Goal: Check status: Check status

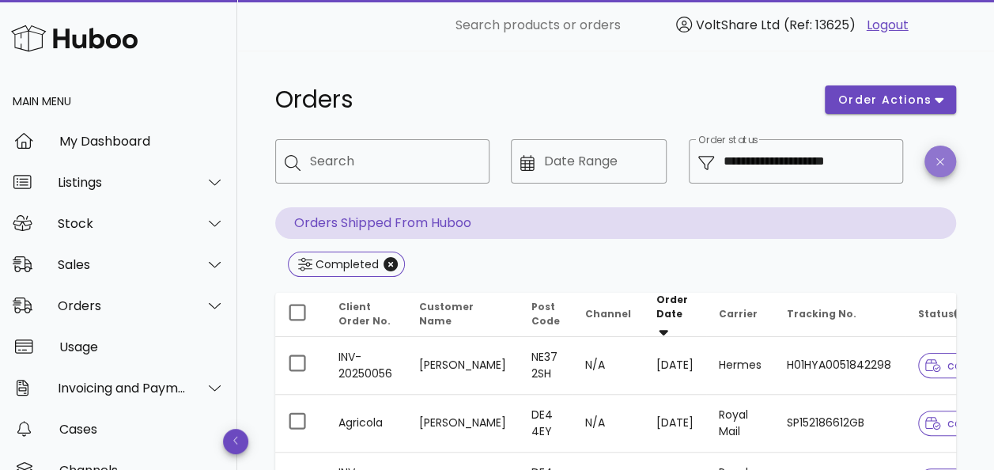
click at [951, 160] on span "button" at bounding box center [940, 162] width 32 height 12
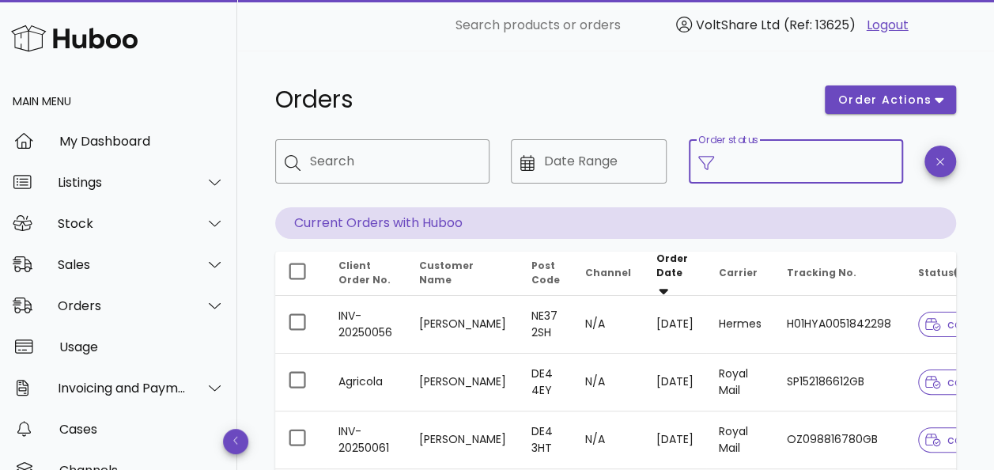
click at [838, 164] on input "Order status" at bounding box center [808, 161] width 170 height 25
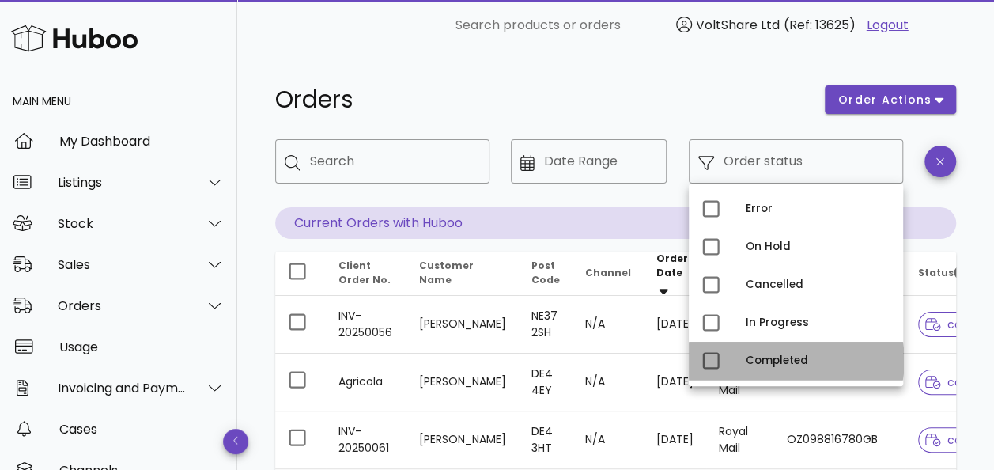
click at [776, 364] on div "Completed" at bounding box center [817, 360] width 145 height 13
type input "**********"
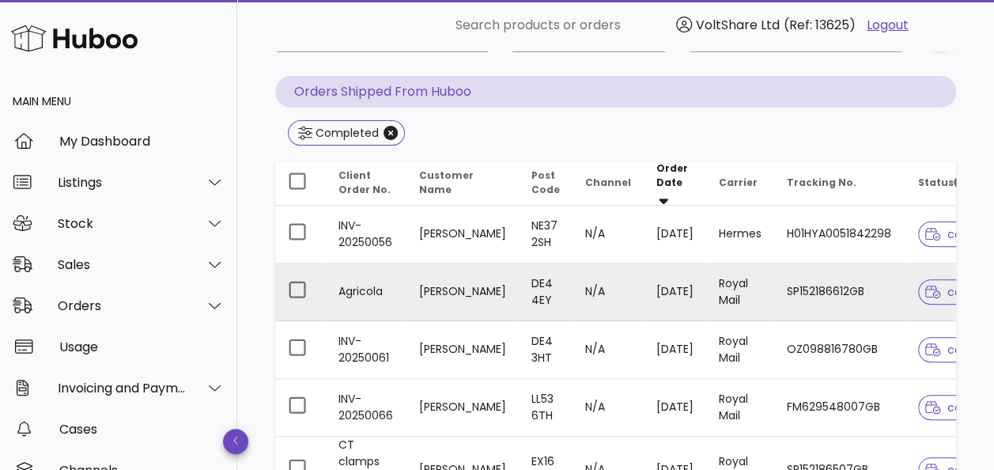
scroll to position [158, 0]
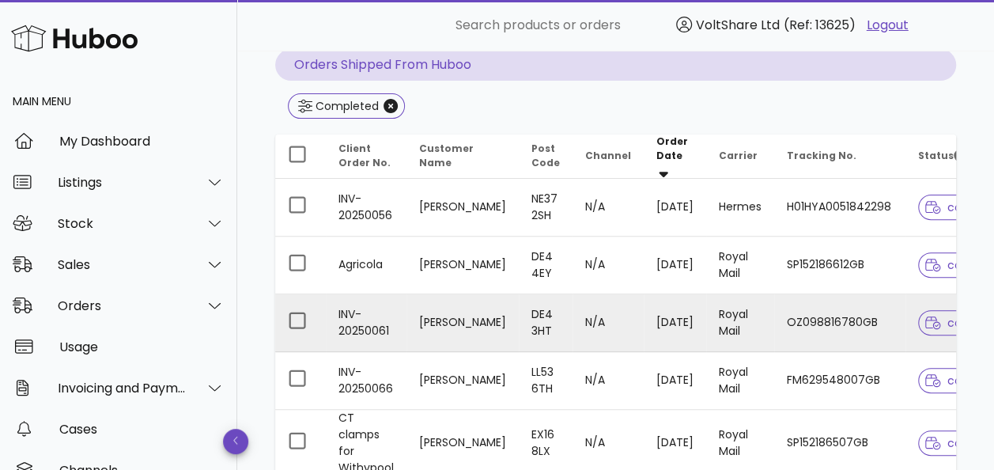
click at [805, 315] on td "OZ098816780GB" at bounding box center [839, 323] width 131 height 58
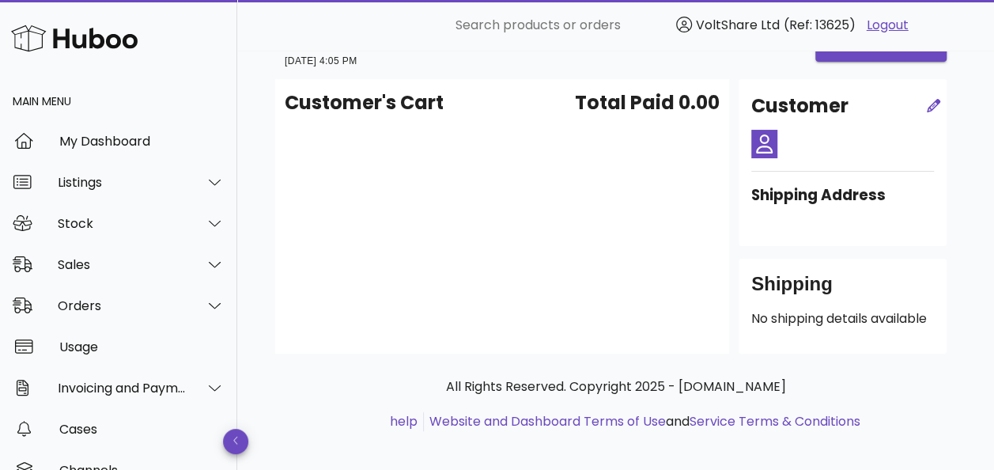
scroll to position [74, 0]
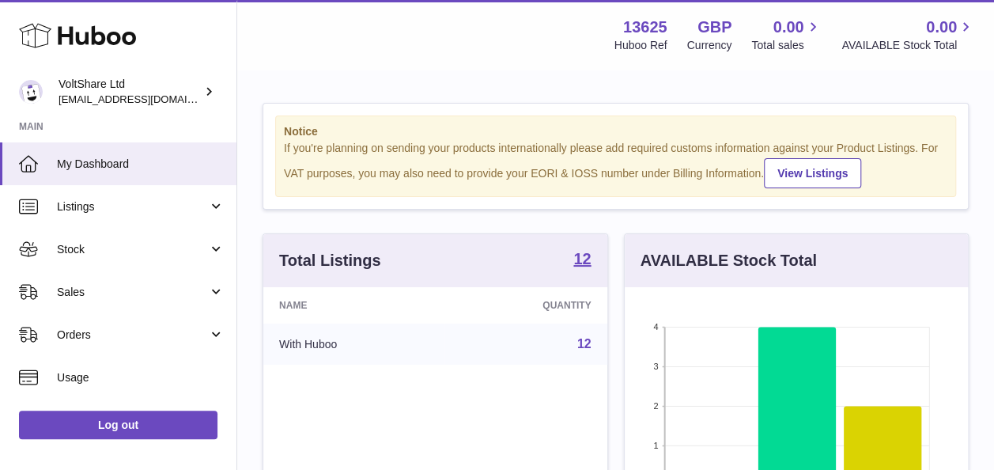
scroll to position [247, 343]
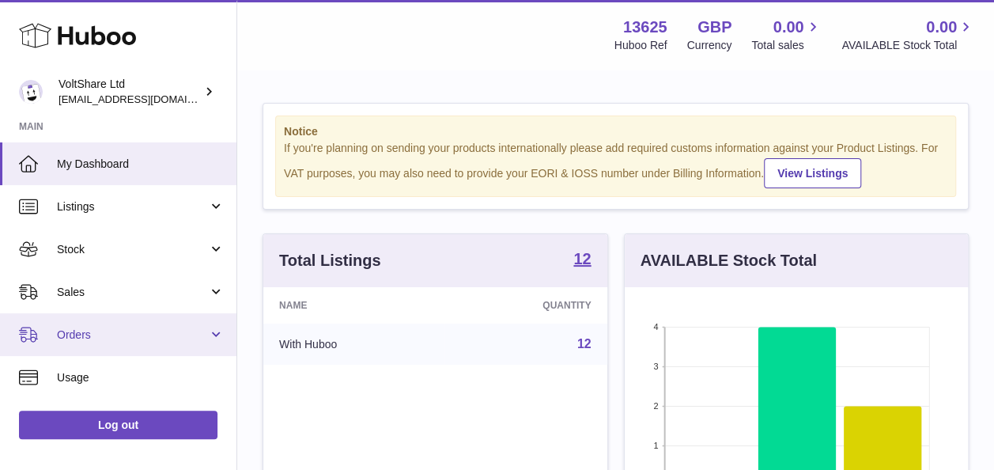
click at [199, 337] on span "Orders" at bounding box center [132, 334] width 151 height 15
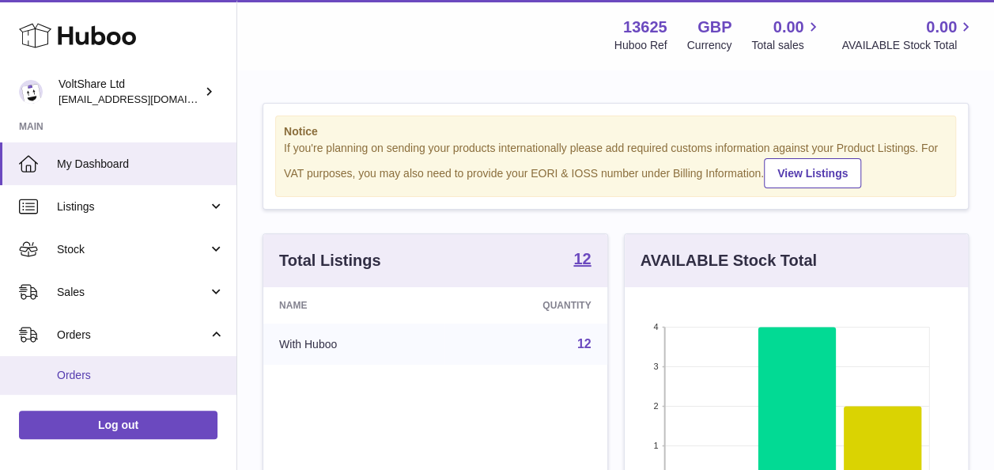
click at [117, 376] on span "Orders" at bounding box center [141, 375] width 168 height 15
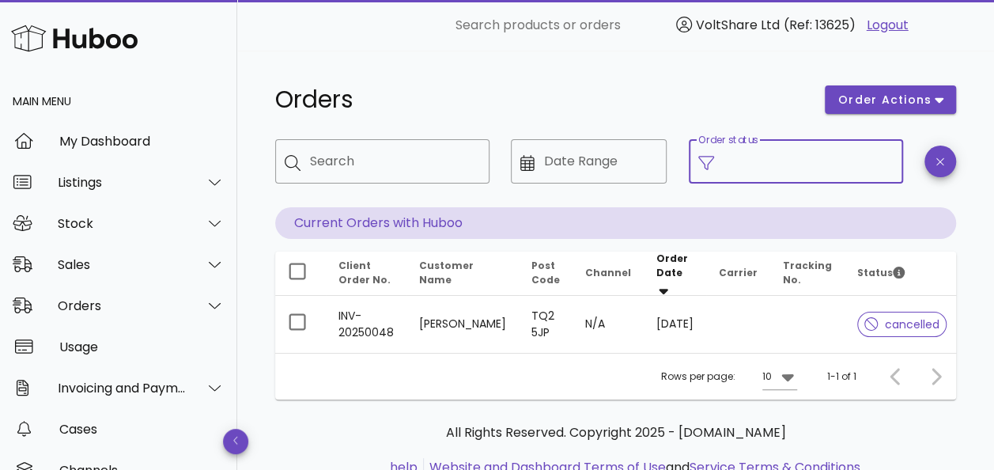
click at [806, 157] on input "Order status" at bounding box center [808, 161] width 170 height 25
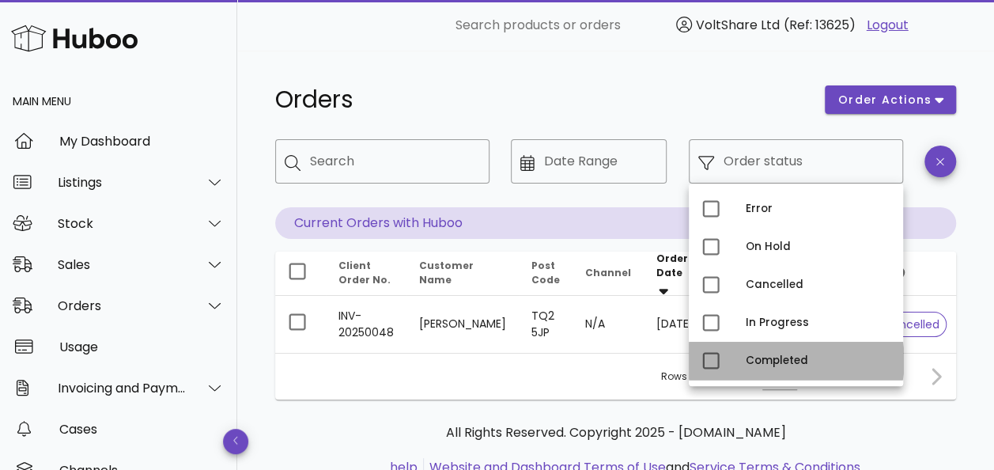
click at [802, 349] on div "Completed" at bounding box center [817, 360] width 145 height 25
type input "**********"
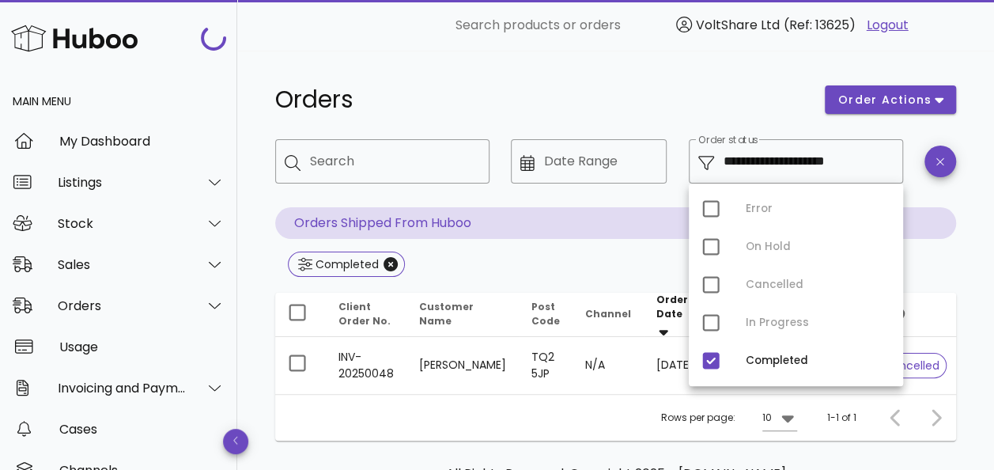
click at [626, 69] on div "**********" at bounding box center [615, 310] width 756 height 518
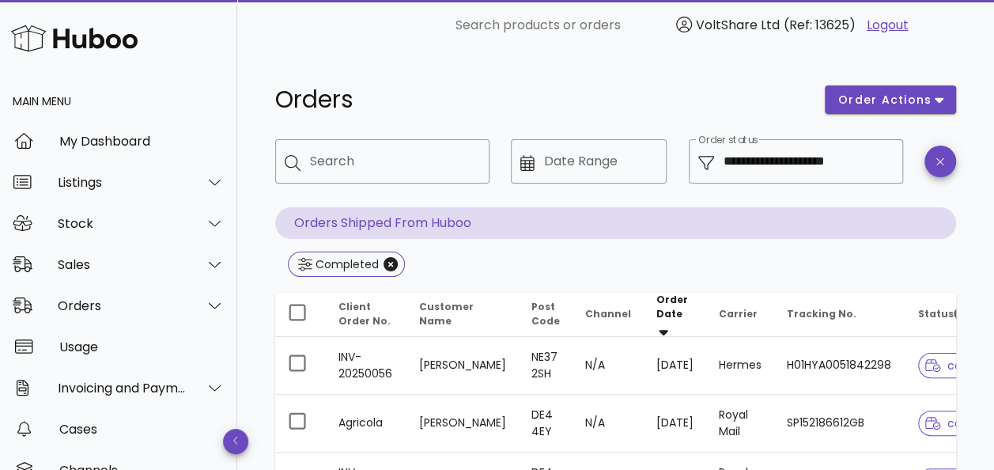
scroll to position [158, 0]
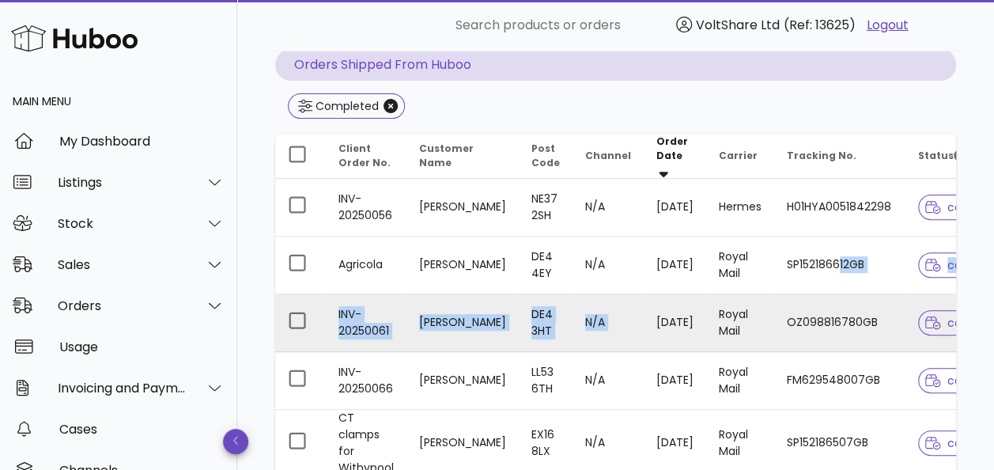
drag, startPoint x: 836, startPoint y: 256, endPoint x: 624, endPoint y: 311, distance: 218.7
click at [624, 311] on tbody "INV-20250056 Stuart Robinson NE37 2SH N/A 03/09/2025 Hermes H01HYA0051842298 co…" at bounding box center [648, 472] width 746 height 586
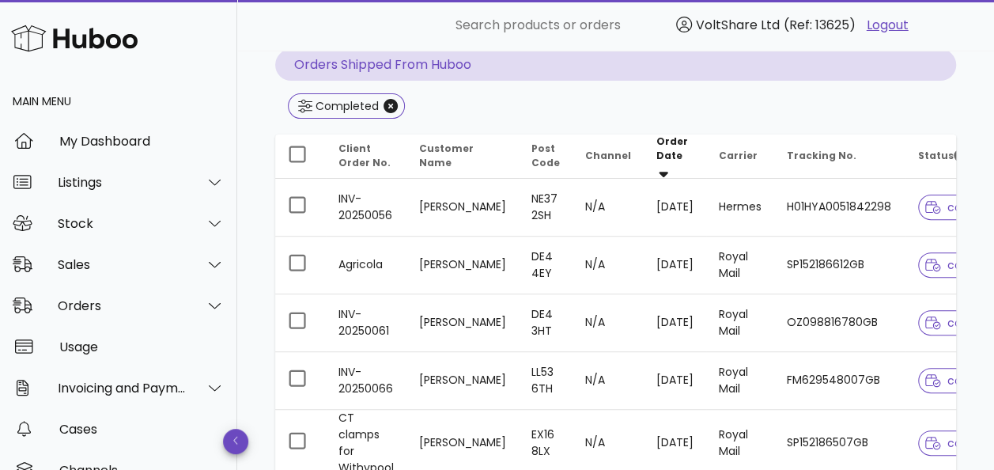
click at [549, 105] on div "Completed" at bounding box center [615, 107] width 681 height 28
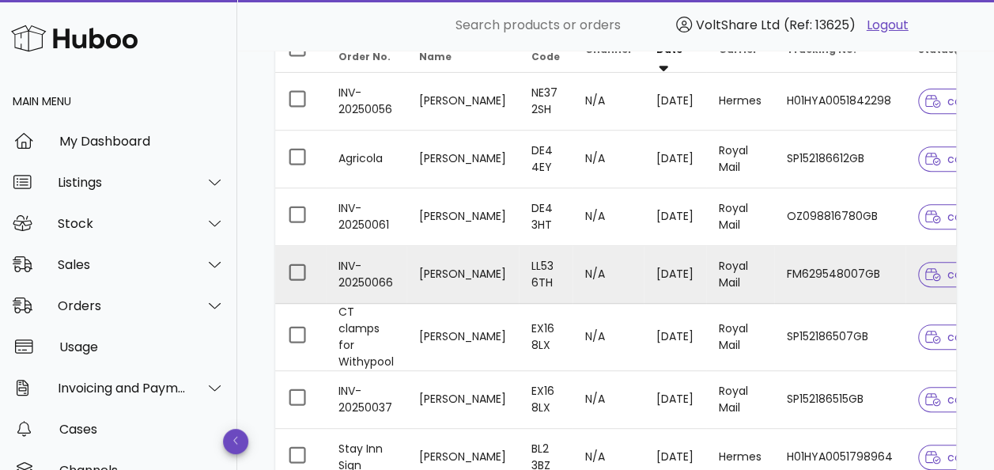
scroll to position [237, 0]
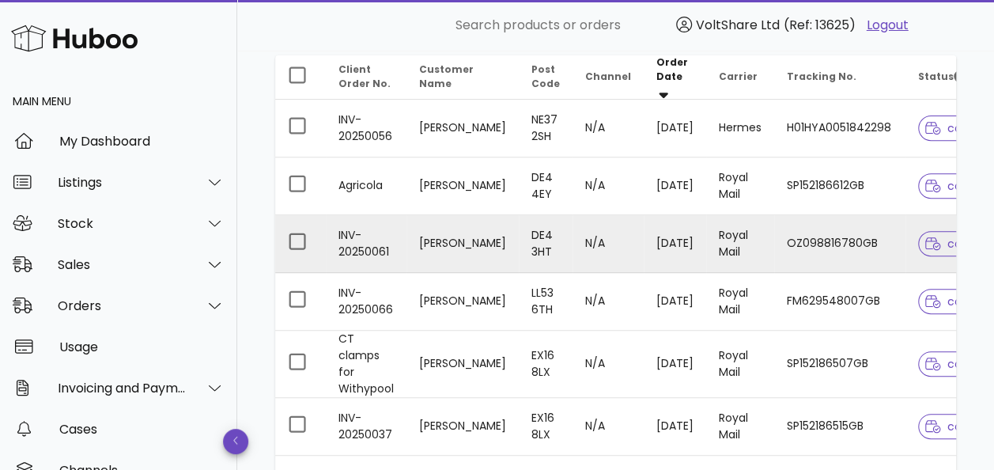
click at [643, 232] on td "[DATE]" at bounding box center [674, 244] width 62 height 58
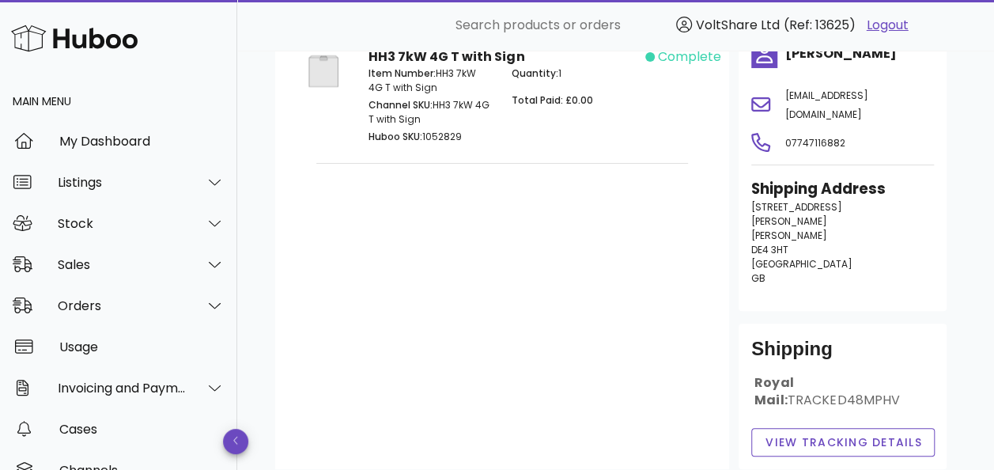
scroll to position [237, 0]
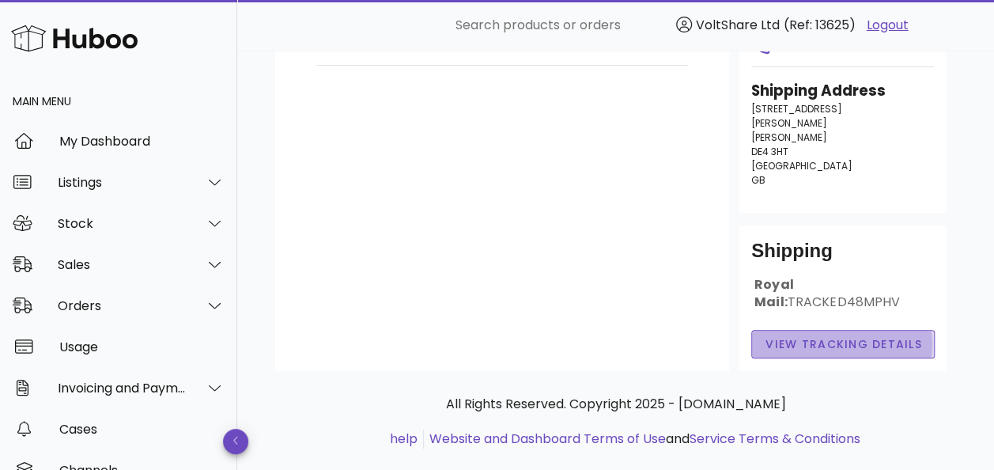
click at [827, 336] on span "View Tracking details" at bounding box center [842, 344] width 157 height 17
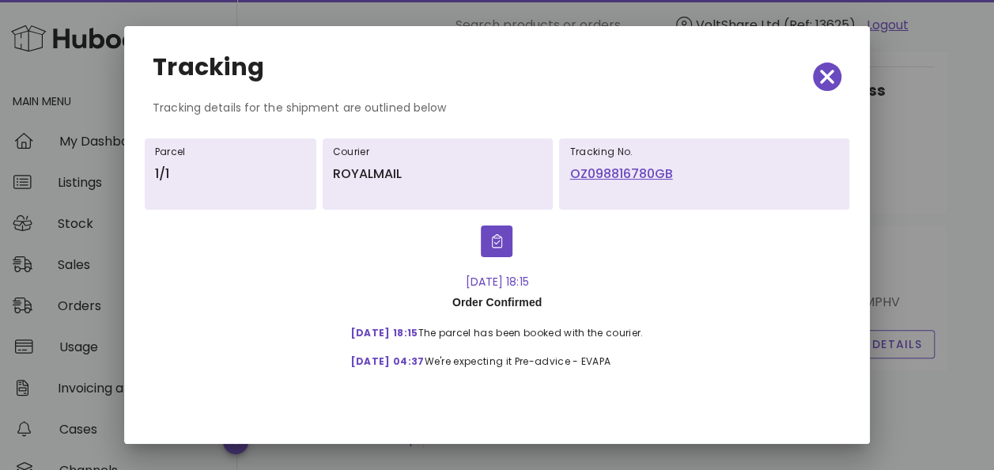
click at [627, 168] on link "OZ098816780GB" at bounding box center [704, 173] width 270 height 19
click at [832, 71] on icon "button" at bounding box center [827, 77] width 14 height 14
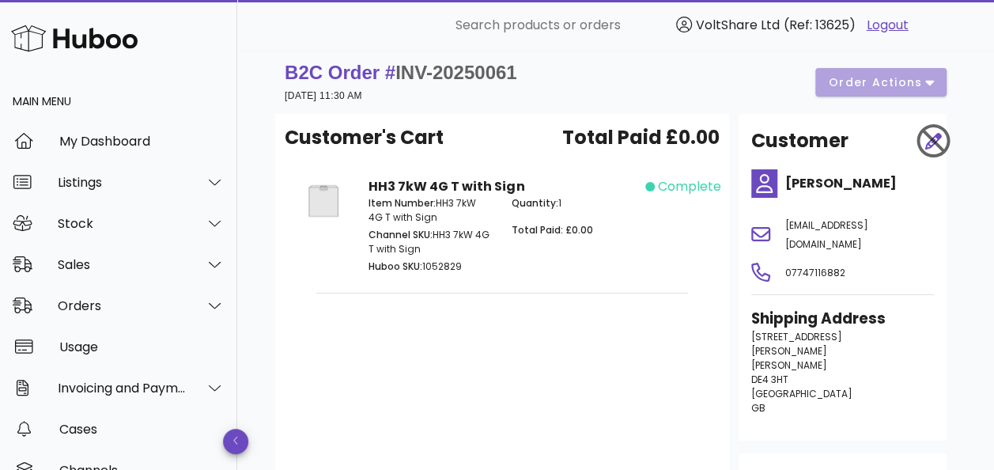
scroll to position [0, 0]
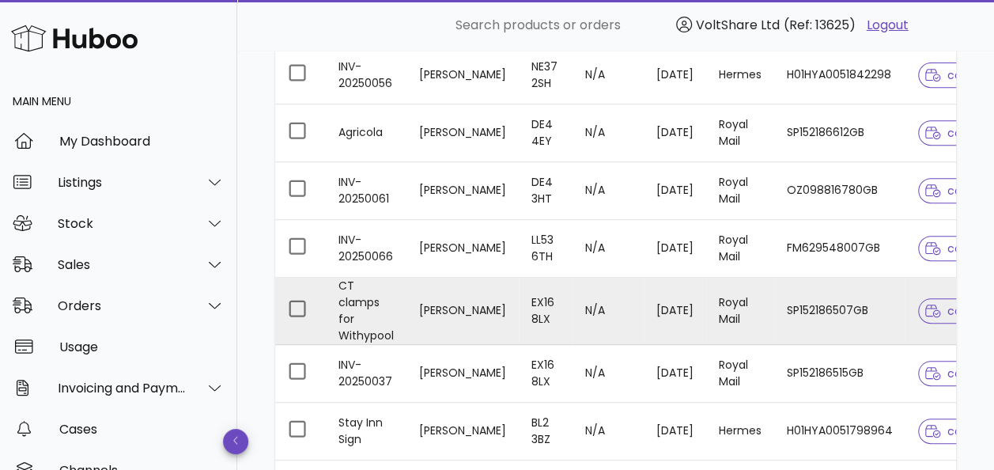
scroll to position [316, 0]
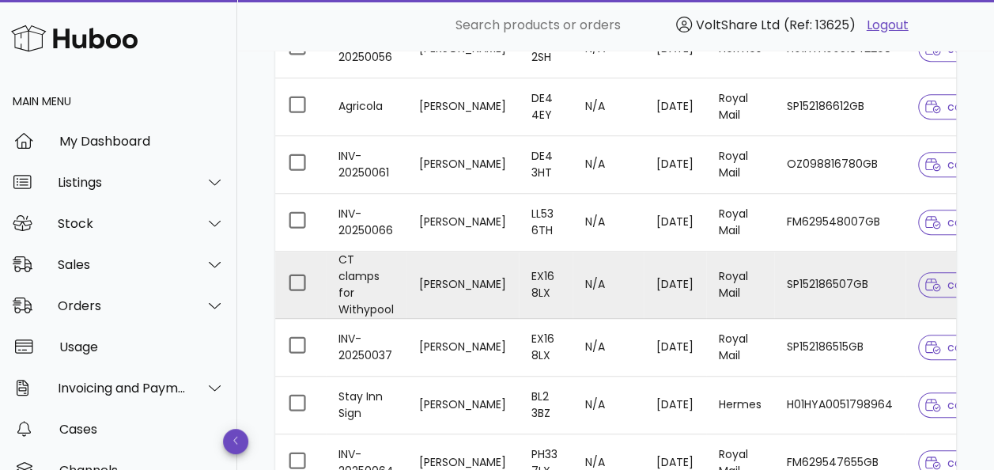
click at [459, 280] on td "[PERSON_NAME]" at bounding box center [462, 284] width 112 height 67
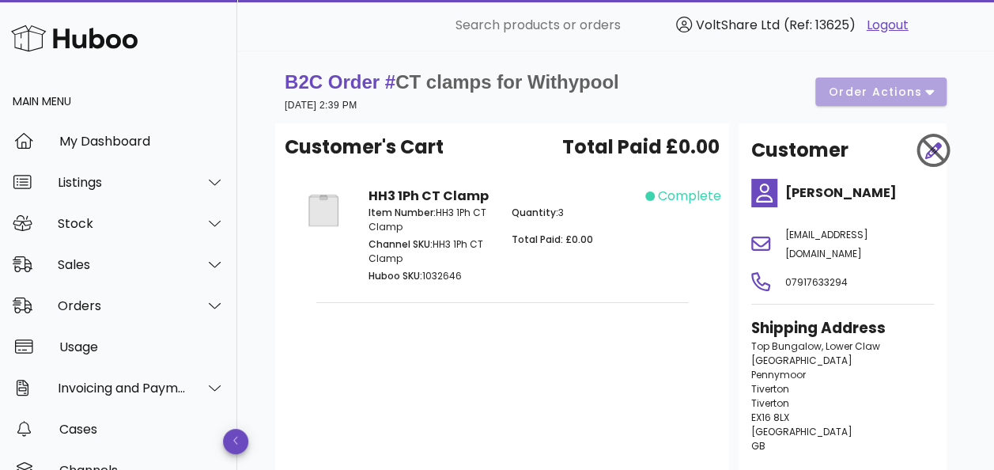
scroll to position [237, 0]
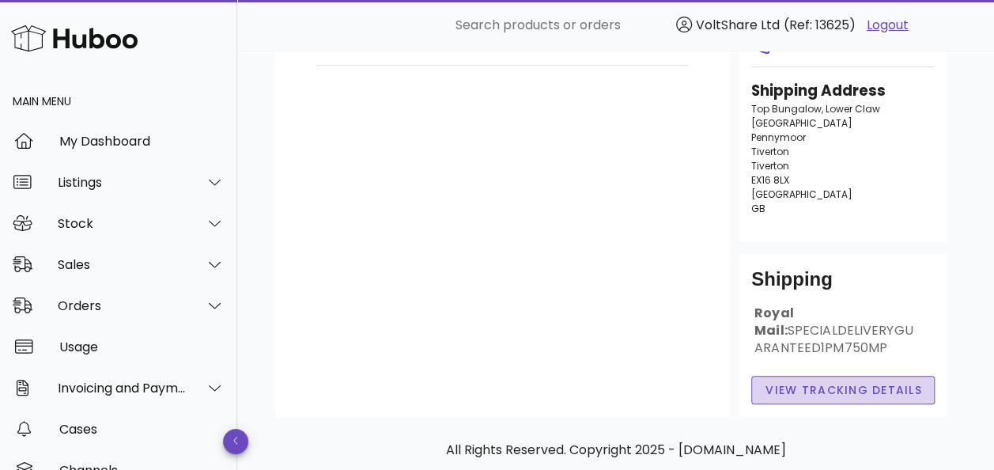
click at [811, 387] on span "View Tracking details" at bounding box center [842, 390] width 157 height 17
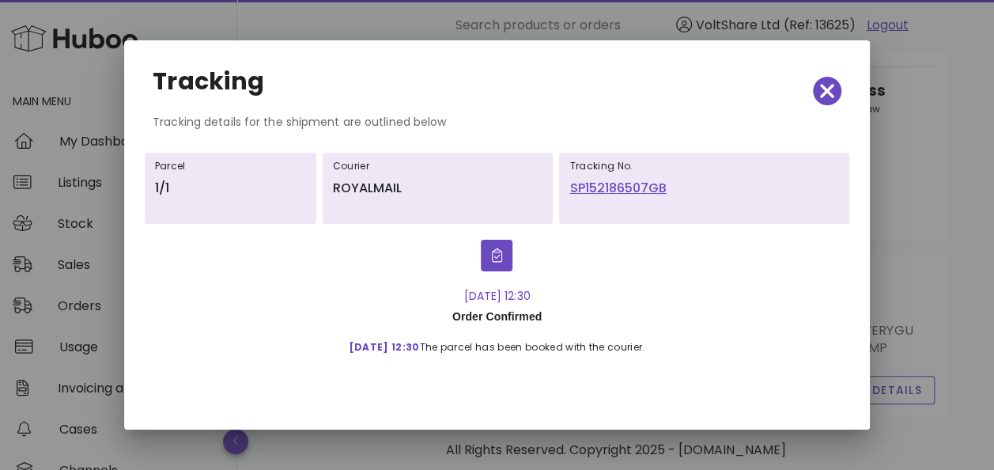
click at [629, 191] on link "SP152186507GB" at bounding box center [704, 188] width 270 height 19
click at [830, 89] on icon "button" at bounding box center [827, 91] width 14 height 22
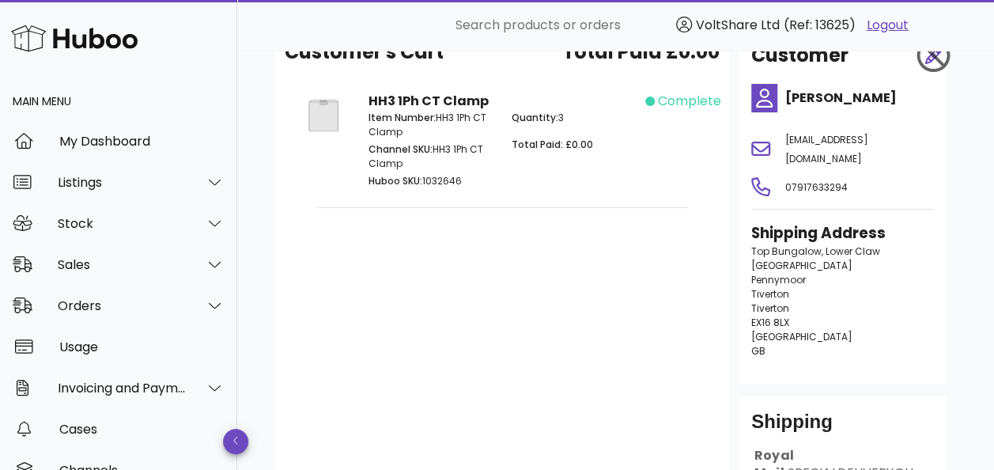
scroll to position [0, 0]
